Goal: Go to known website: Access a specific website the user already knows

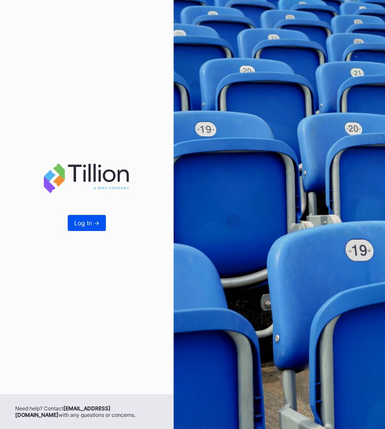
click at [86, 216] on button "Log In ->" at bounding box center [87, 223] width 38 height 16
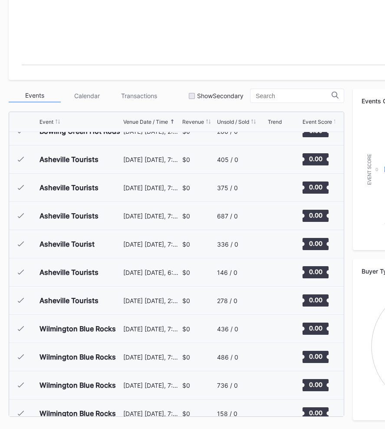
scroll to position [1409, 0]
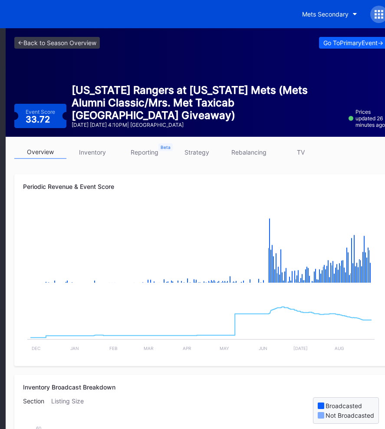
scroll to position [0, 136]
